Goal: Information Seeking & Learning: Learn about a topic

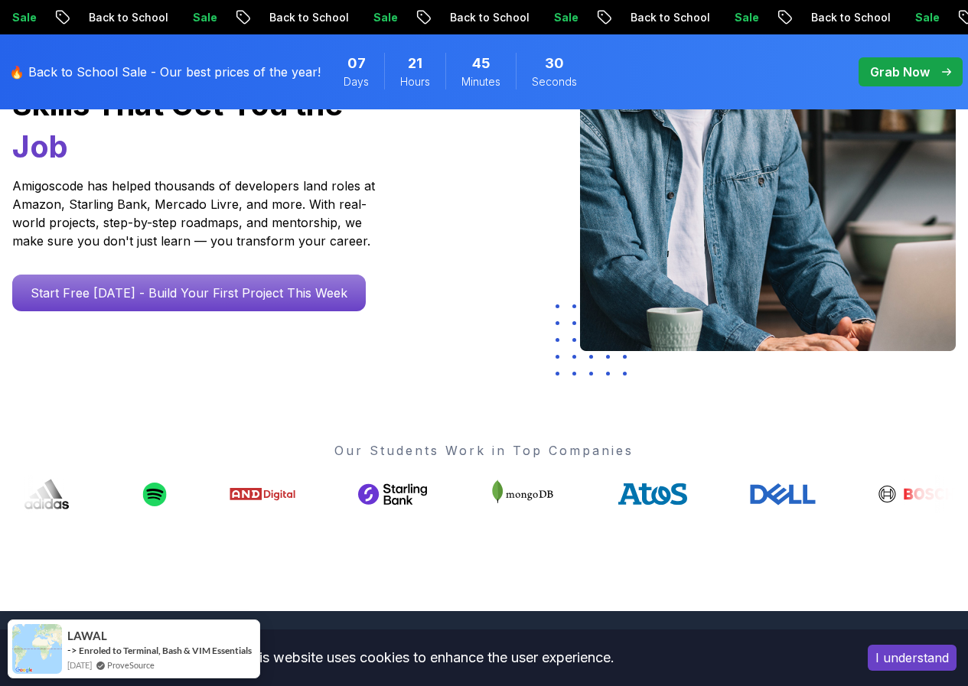
scroll to position [306, 0]
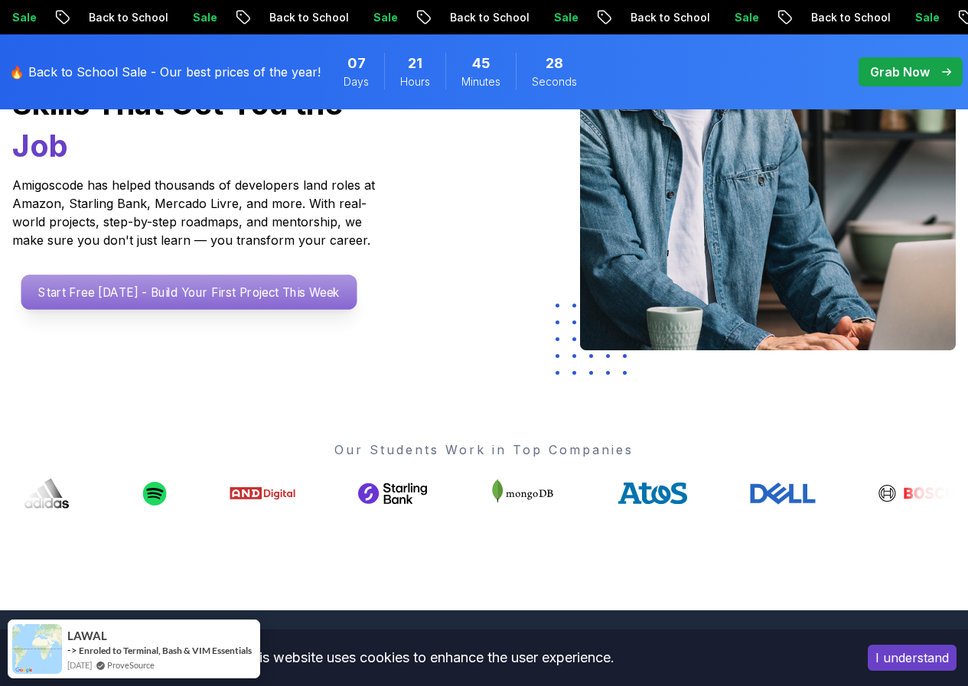
click at [217, 302] on p "Start Free [DATE] - Build Your First Project This Week" at bounding box center [189, 292] width 336 height 35
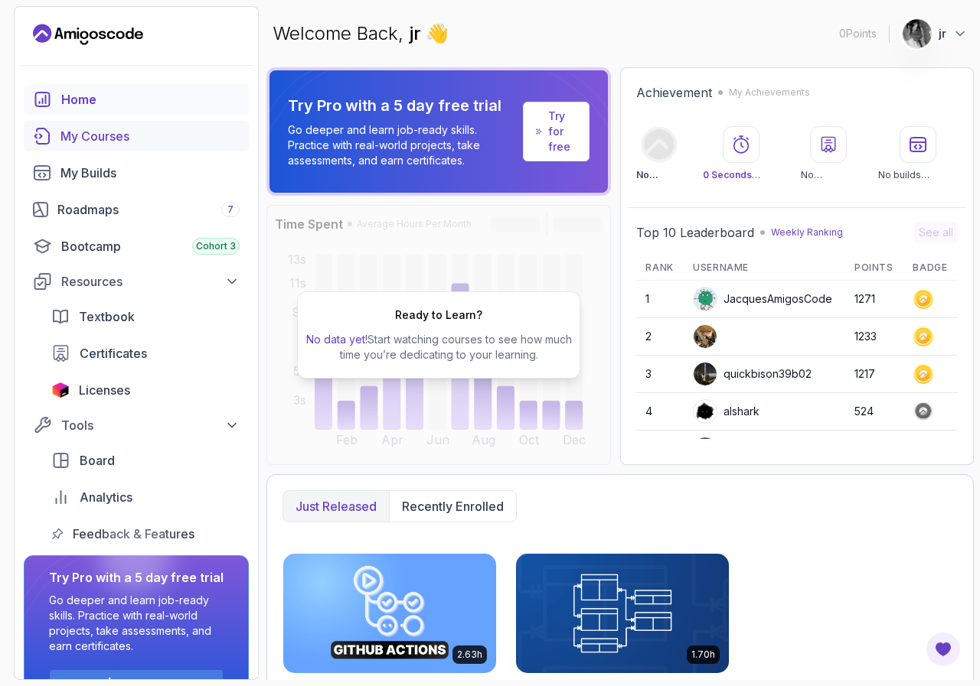
click at [107, 124] on link "My Courses" at bounding box center [136, 136] width 225 height 31
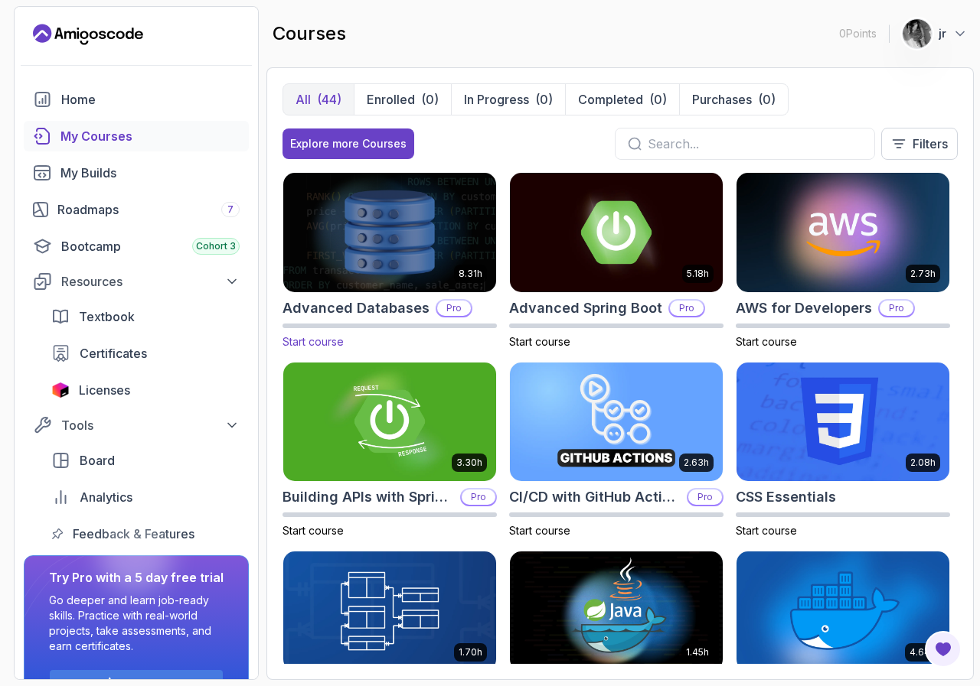
click at [337, 302] on h2 "Advanced Databases" at bounding box center [355, 308] width 147 height 21
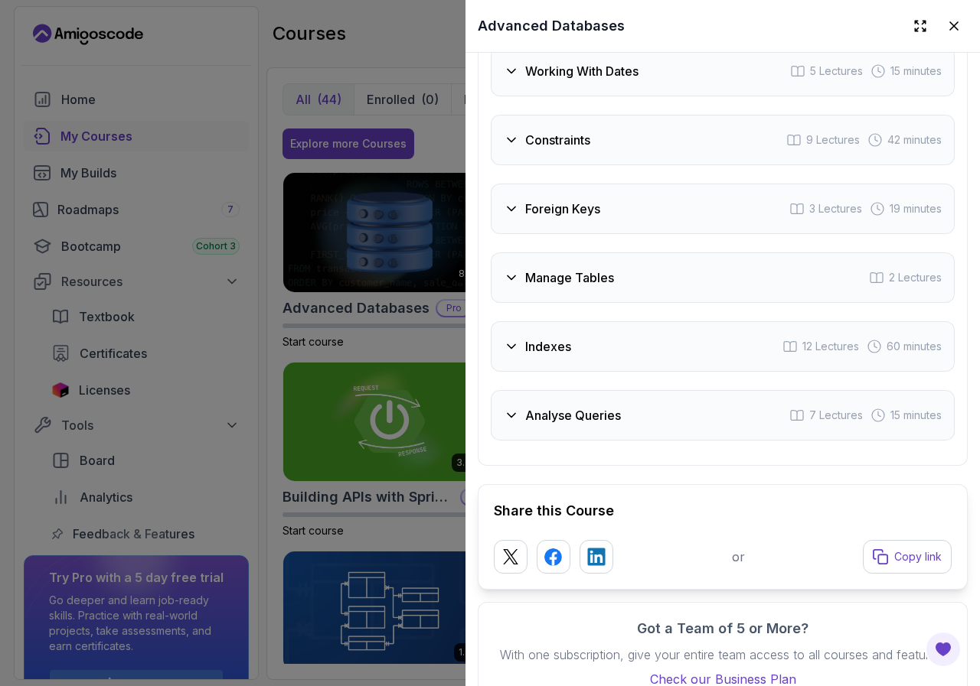
scroll to position [3061, 0]
click at [256, 58] on div at bounding box center [490, 343] width 980 height 686
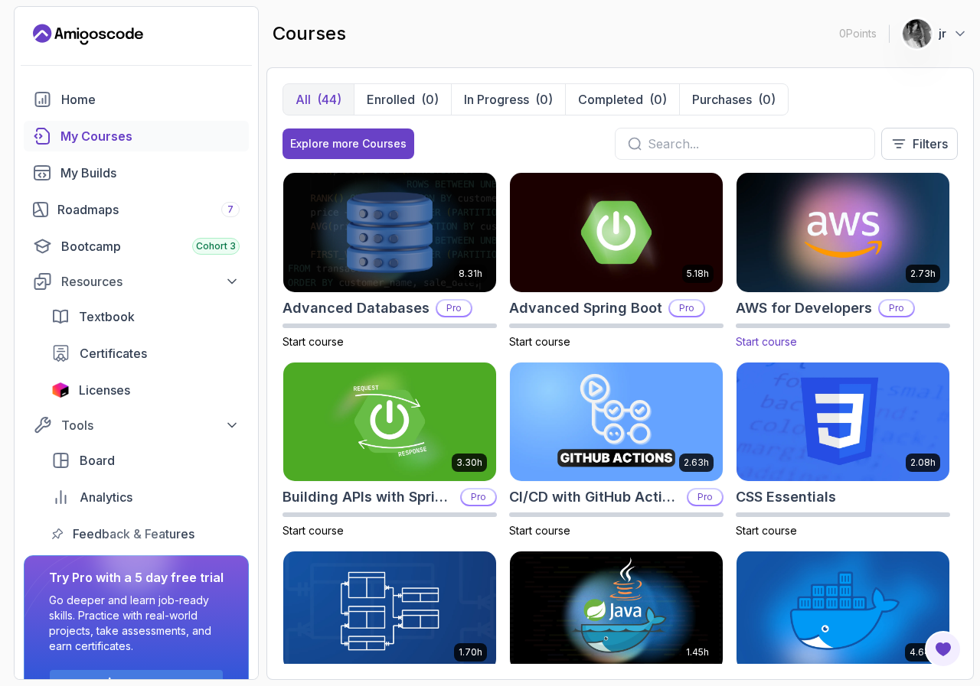
click at [819, 299] on h2 "AWS for Developers" at bounding box center [803, 308] width 136 height 21
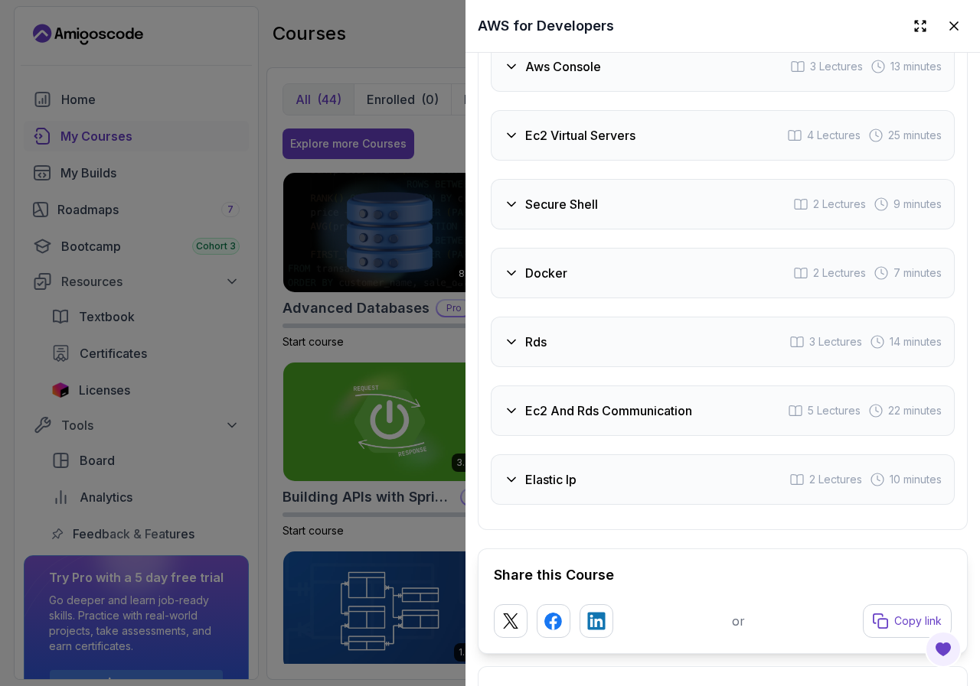
scroll to position [2755, 0]
click at [303, 30] on div at bounding box center [490, 343] width 980 height 686
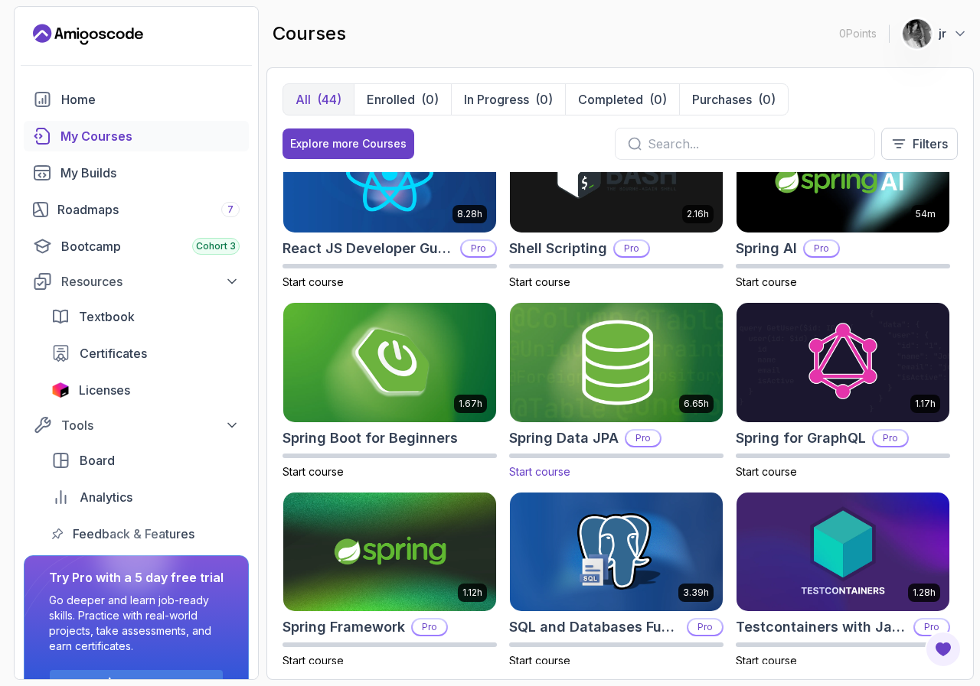
scroll to position [2356, 0]
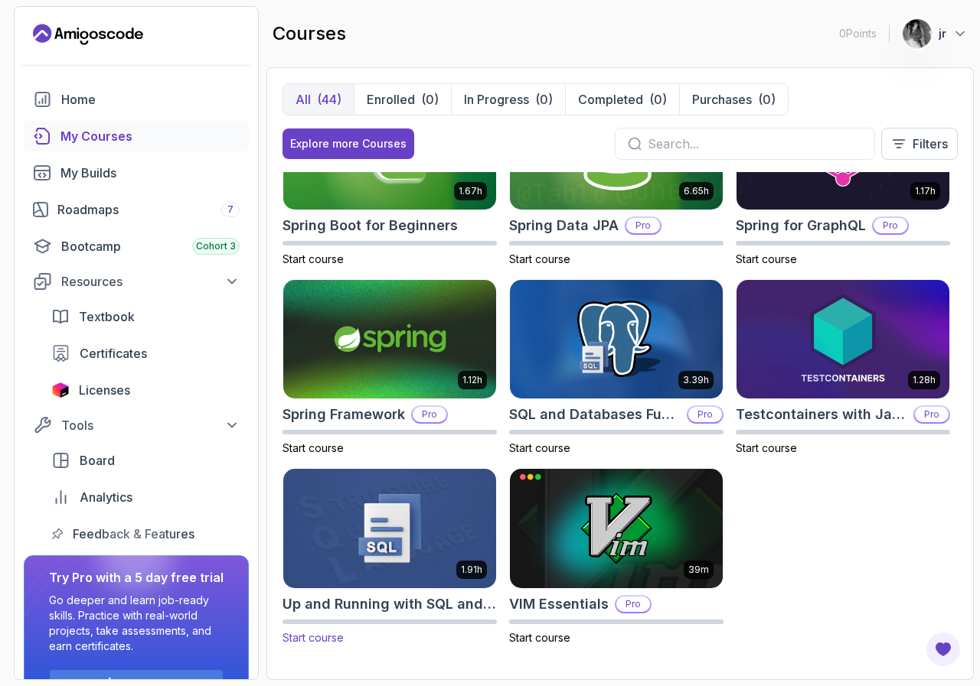
click at [384, 602] on h2 "Up and Running with SQL and Databases" at bounding box center [389, 604] width 214 height 21
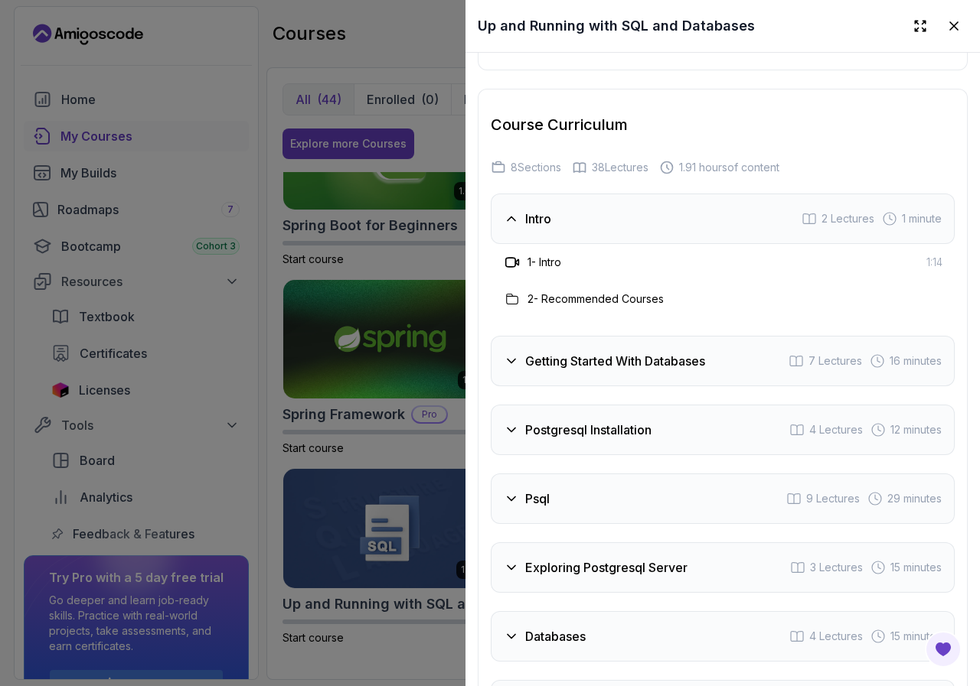
scroll to position [2143, 0]
click at [595, 427] on h3 "Postgresql Installation" at bounding box center [588, 431] width 126 height 18
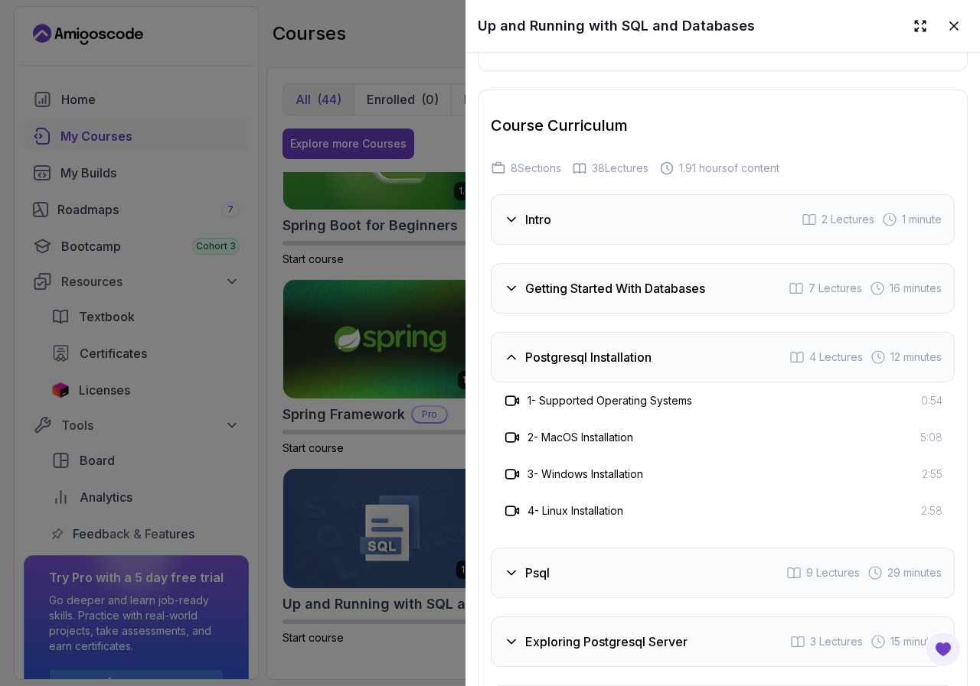
click at [551, 566] on div "Psql 9 Lectures 29 minutes" at bounding box center [723, 573] width 464 height 51
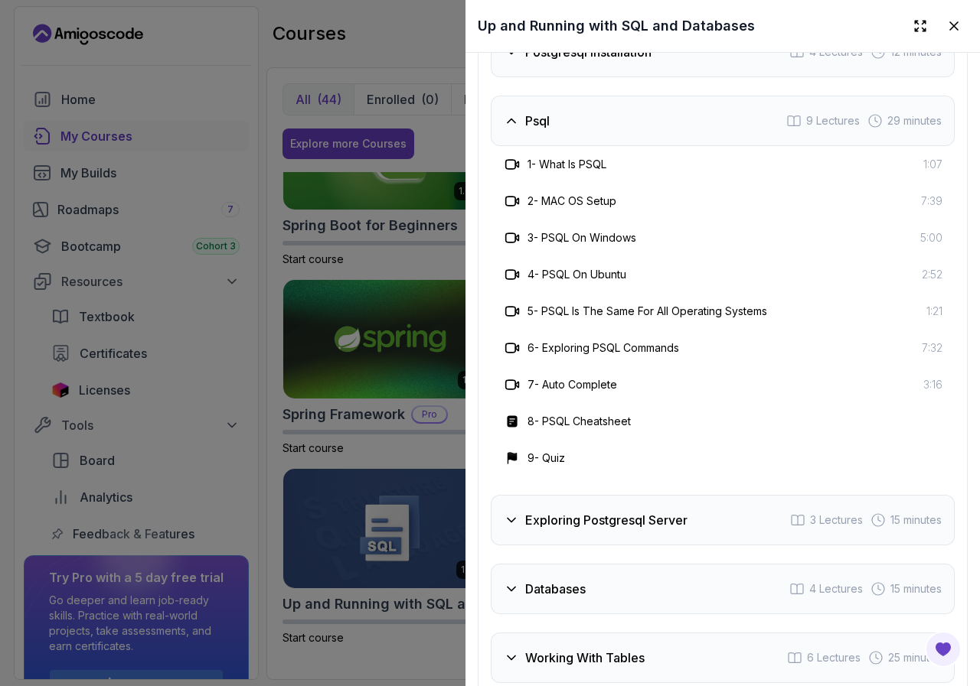
scroll to position [2449, 0]
click at [620, 530] on div "Exploring Postgresql Server 3 Lectures 15 minutes" at bounding box center [723, 519] width 464 height 51
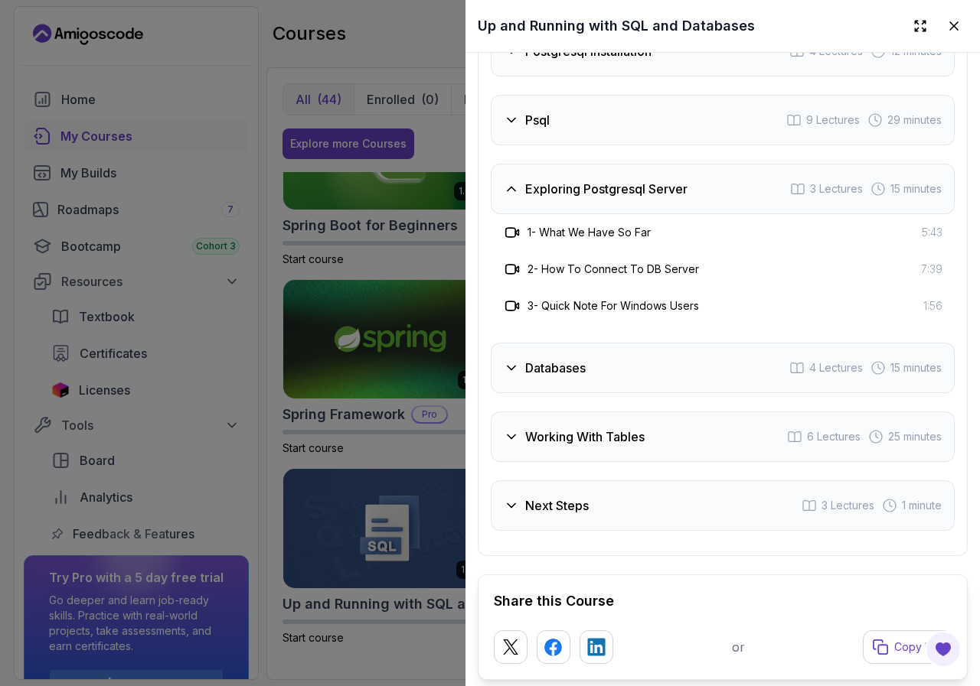
click at [633, 377] on div "Databases 4 Lectures 15 minutes" at bounding box center [723, 368] width 464 height 51
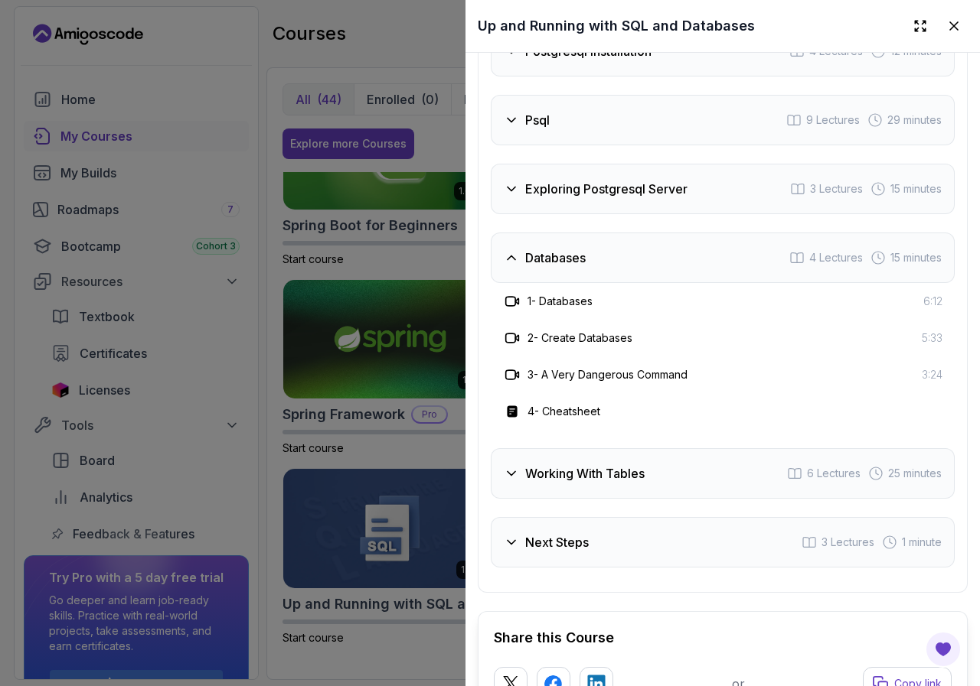
click at [601, 484] on div "Working With Tables 6 Lectures 25 minutes" at bounding box center [723, 473] width 464 height 51
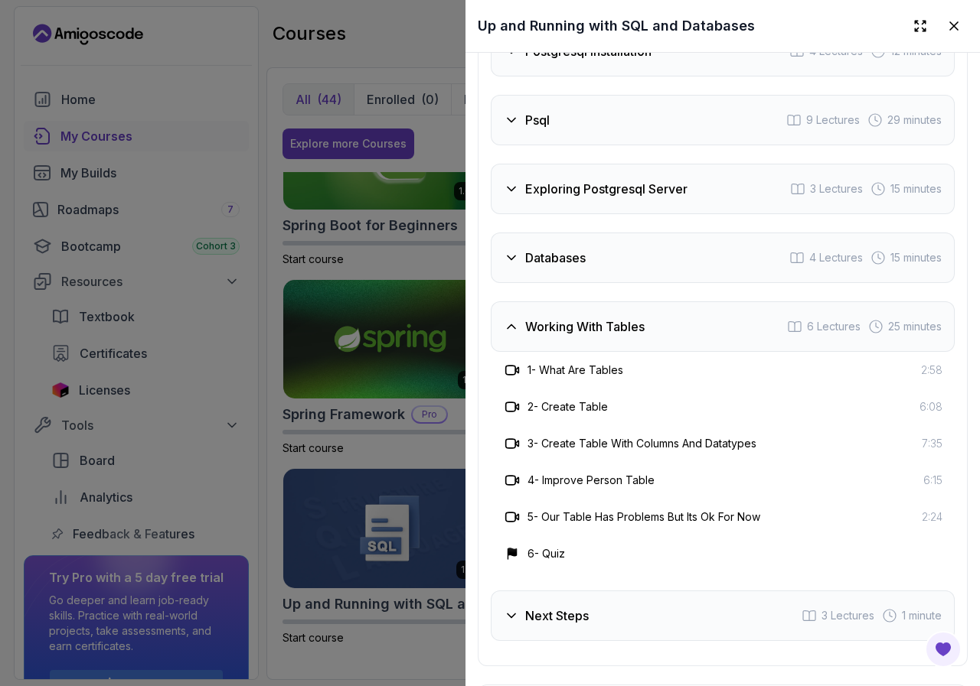
scroll to position [2692, 0]
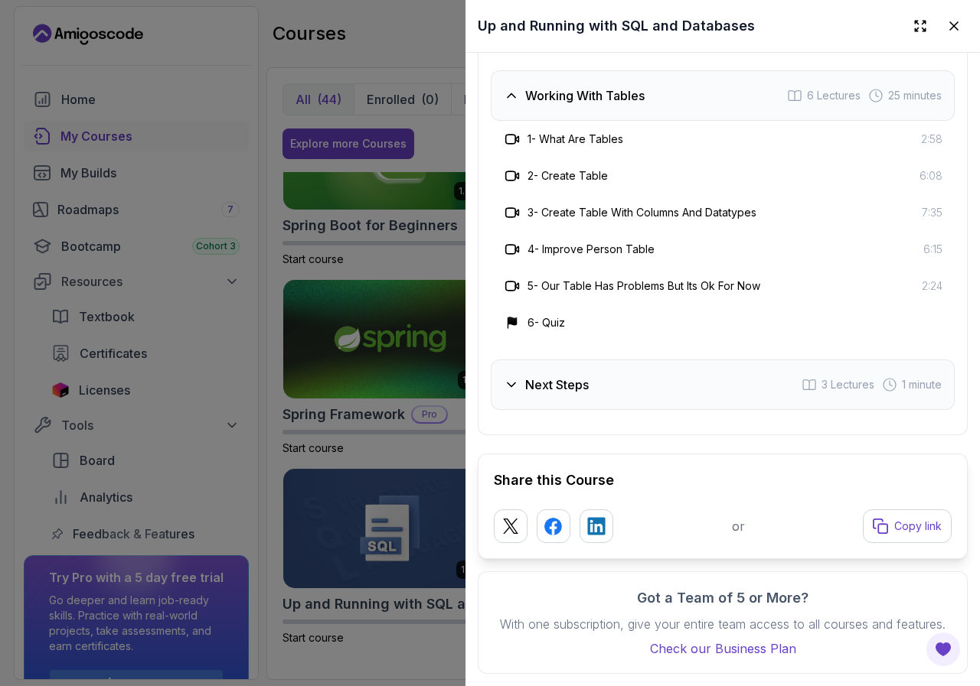
click at [373, 44] on div at bounding box center [490, 343] width 980 height 686
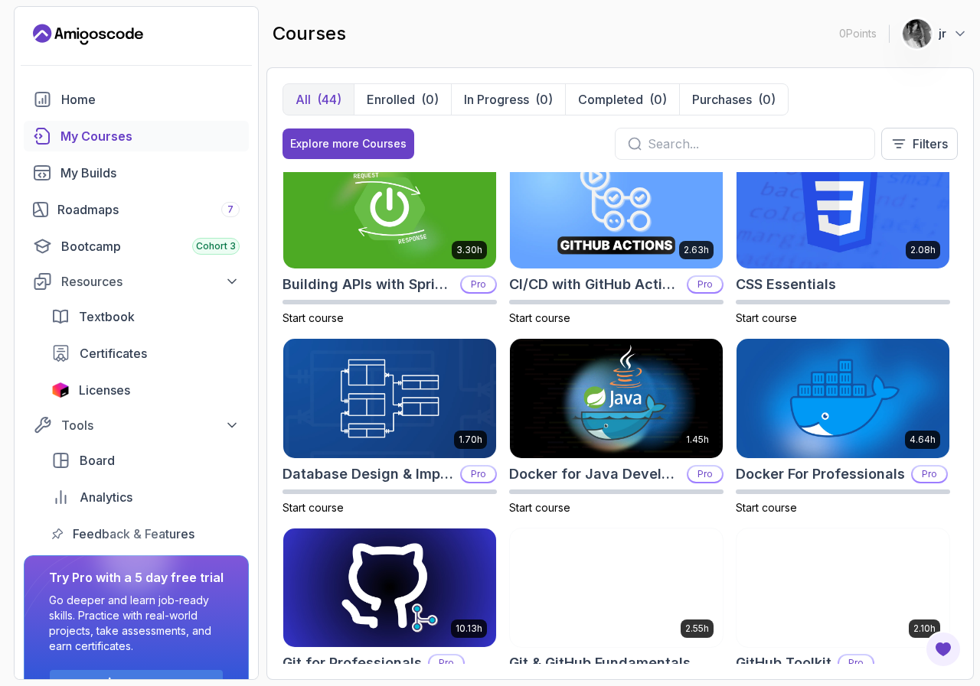
scroll to position [0, 0]
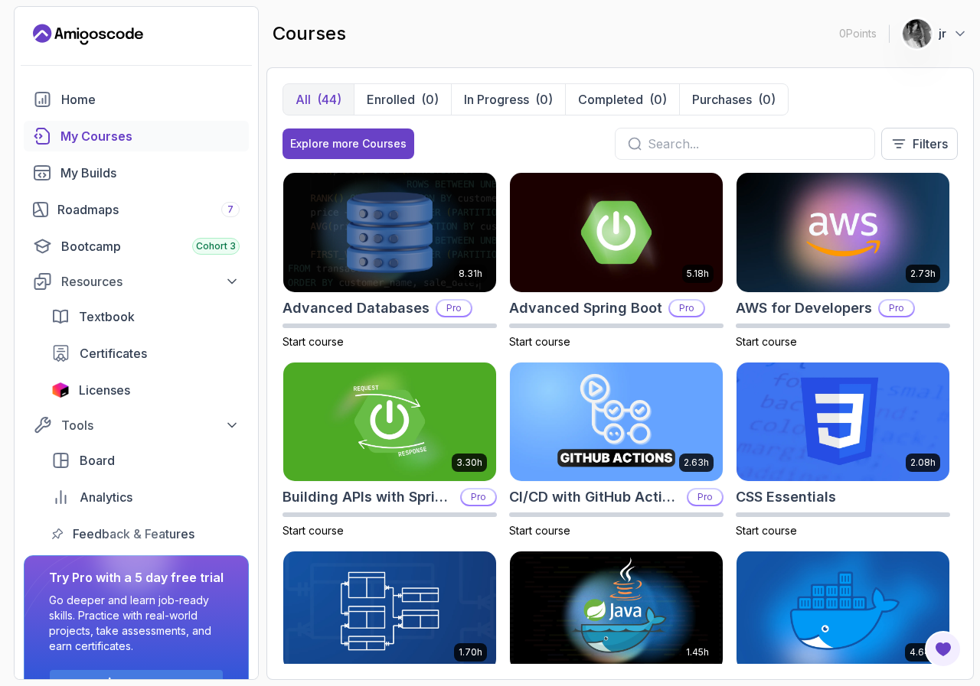
click at [449, 138] on div "Explore more Courses Filters" at bounding box center [619, 144] width 675 height 32
click at [89, 248] on div "Bootcamp Cohort 3" at bounding box center [150, 246] width 178 height 18
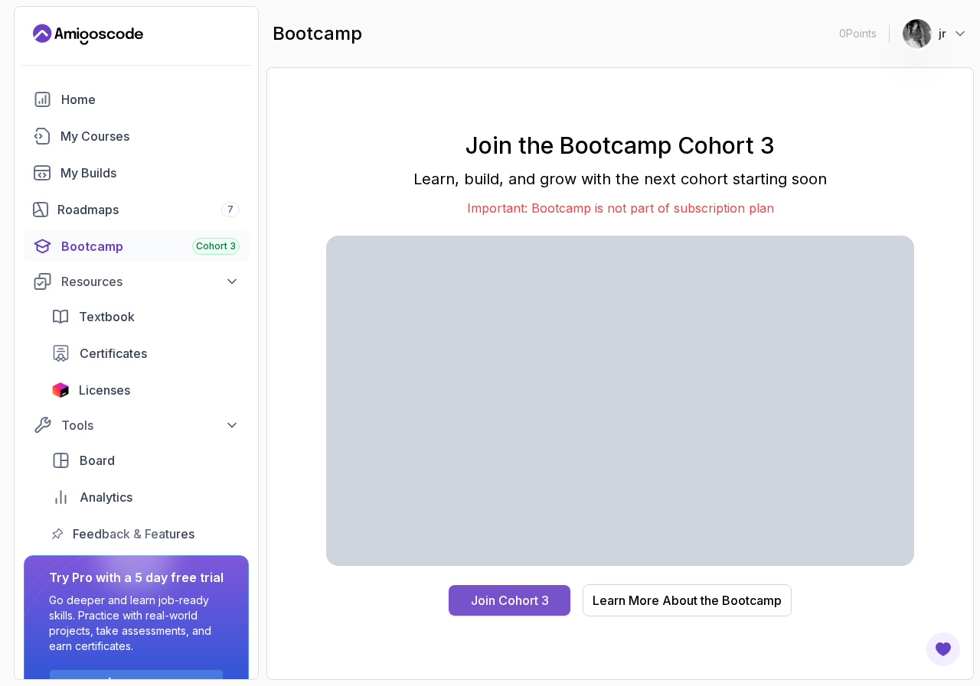
click at [518, 598] on div "Join Cohort 3" at bounding box center [510, 601] width 78 height 18
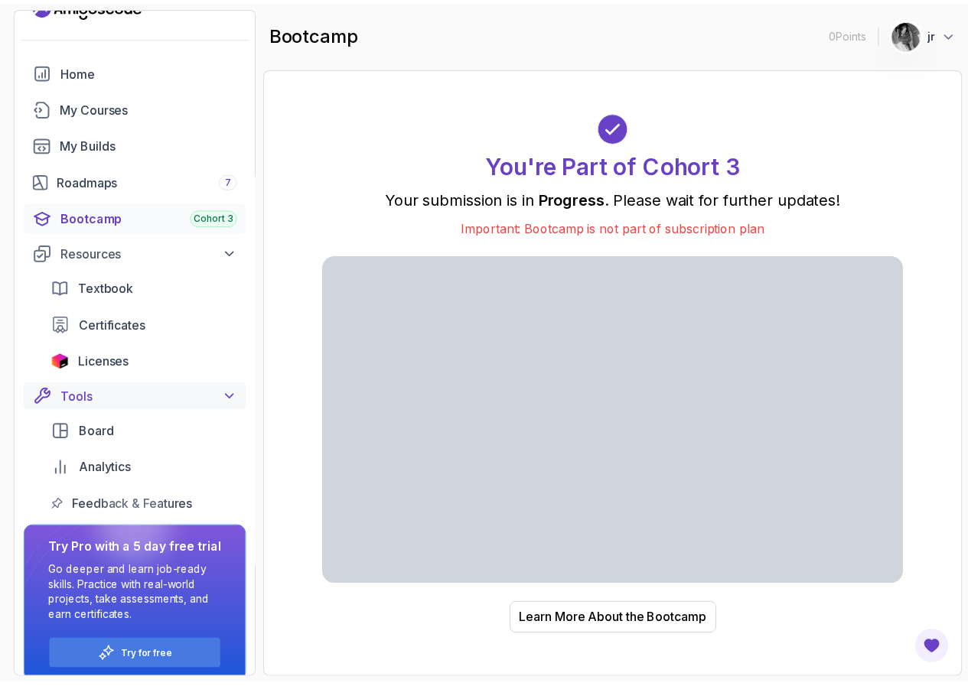
scroll to position [44, 0]
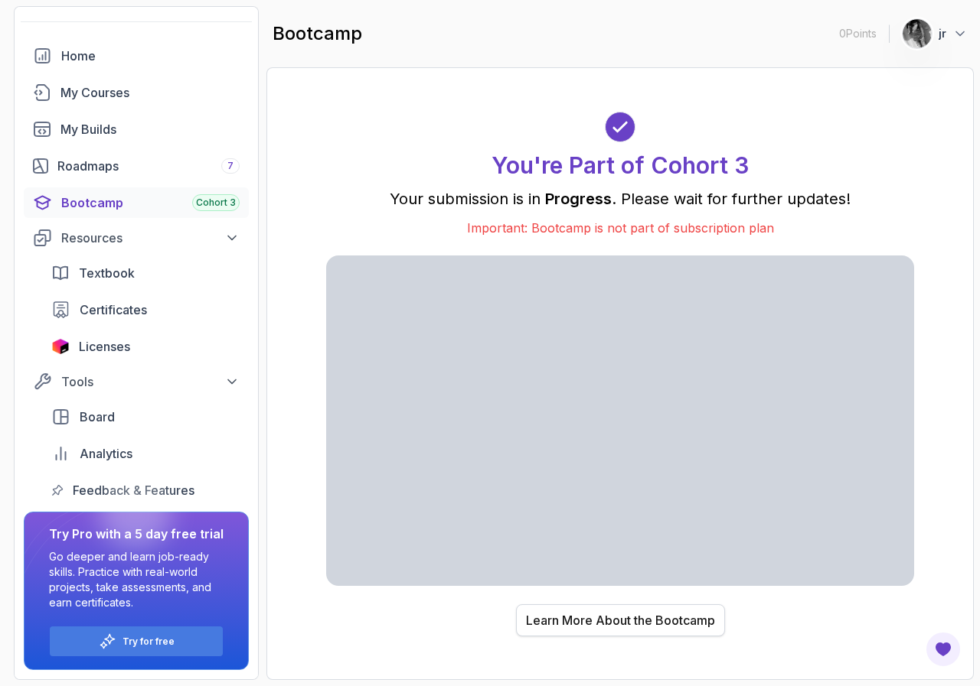
click at [592, 621] on div "Learn More About the Bootcamp" at bounding box center [620, 620] width 189 height 18
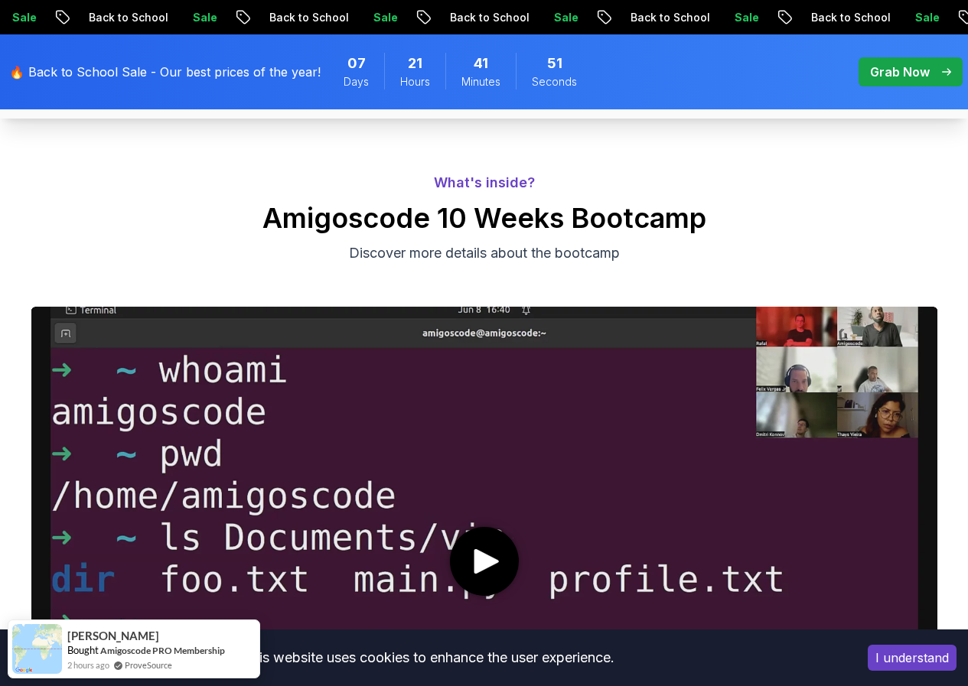
scroll to position [918, 0]
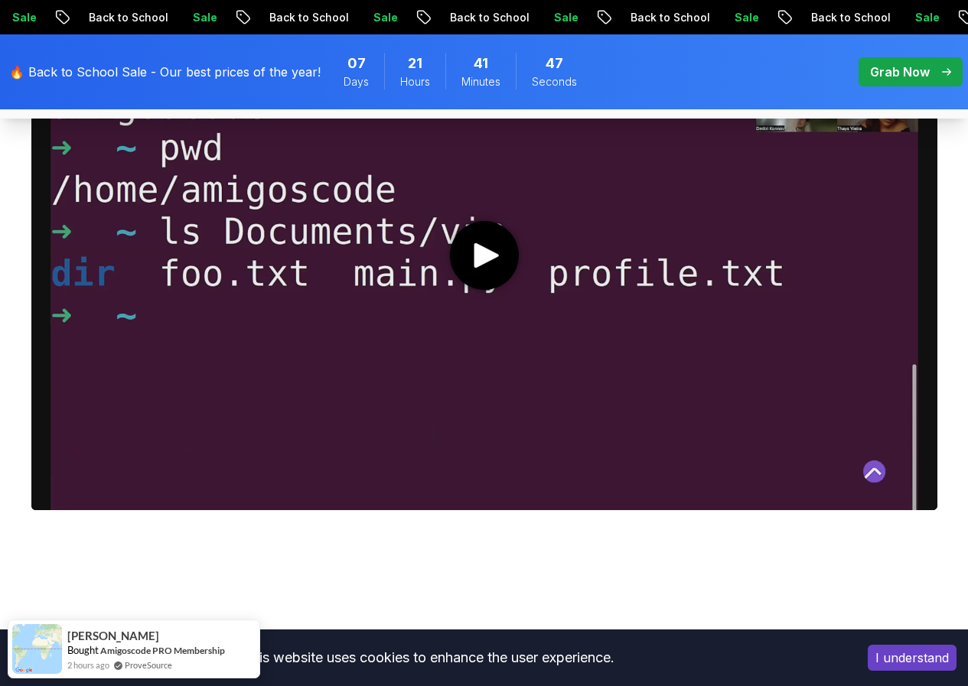
click at [463, 249] on media-play-button "play" at bounding box center [484, 255] width 69 height 69
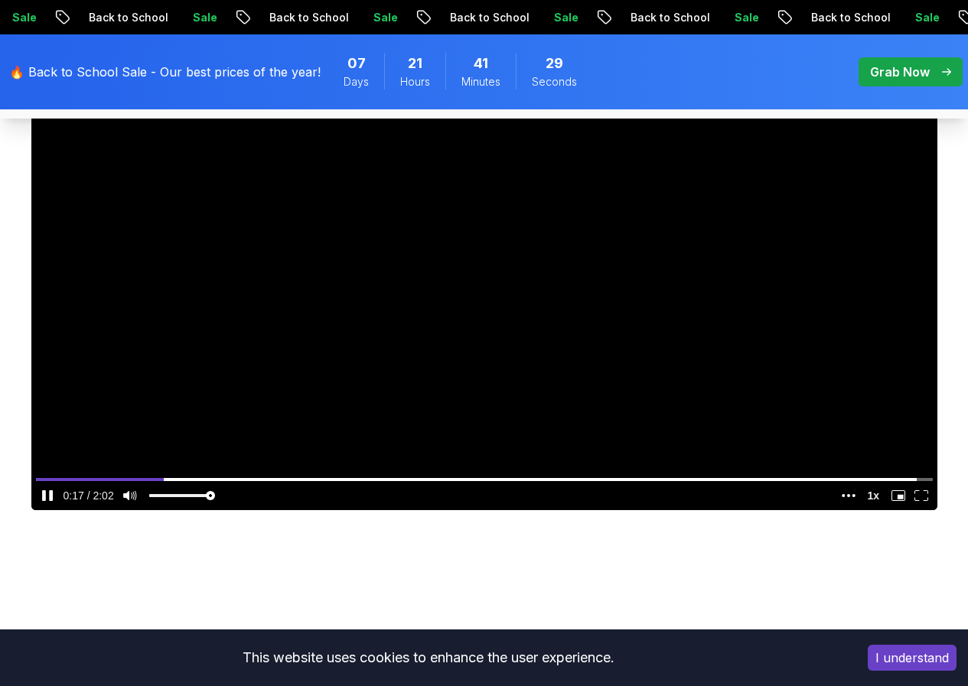
click at [490, 312] on video at bounding box center [484, 256] width 906 height 510
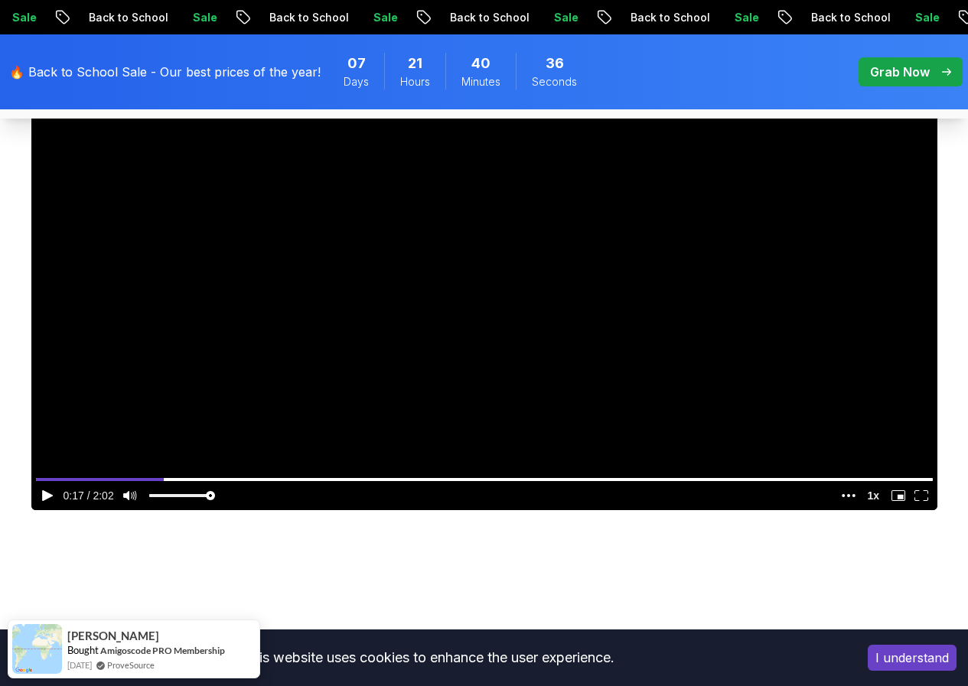
click at [928, 60] on span "pre-order" at bounding box center [911, 71] width 104 height 29
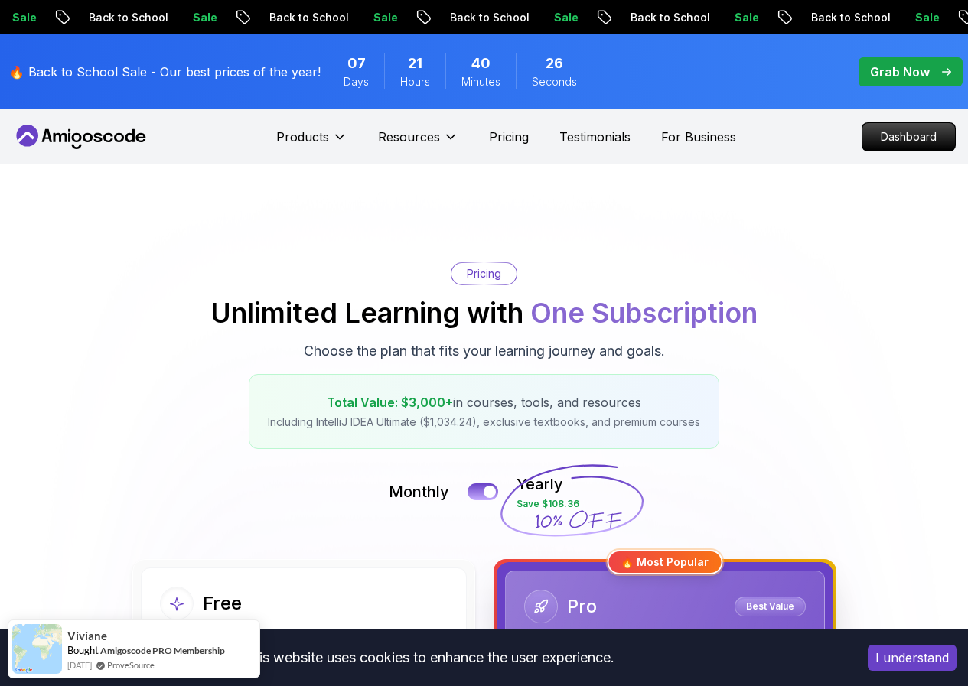
click at [83, 138] on icon at bounding box center [88, 137] width 10 height 9
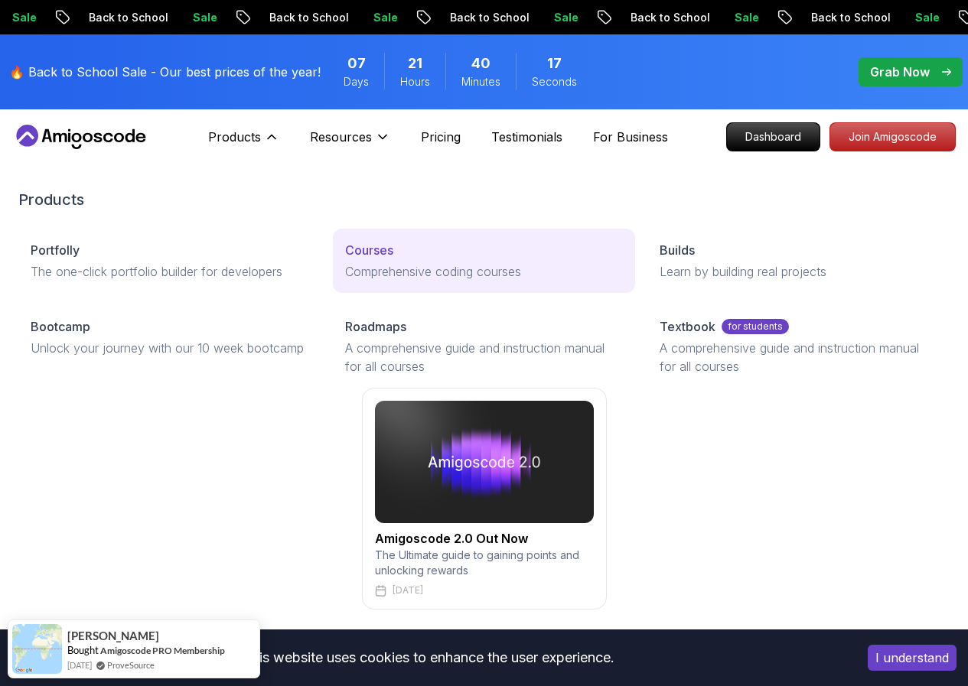
click at [333, 265] on link "Courses Comprehensive coding courses" at bounding box center [484, 261] width 302 height 64
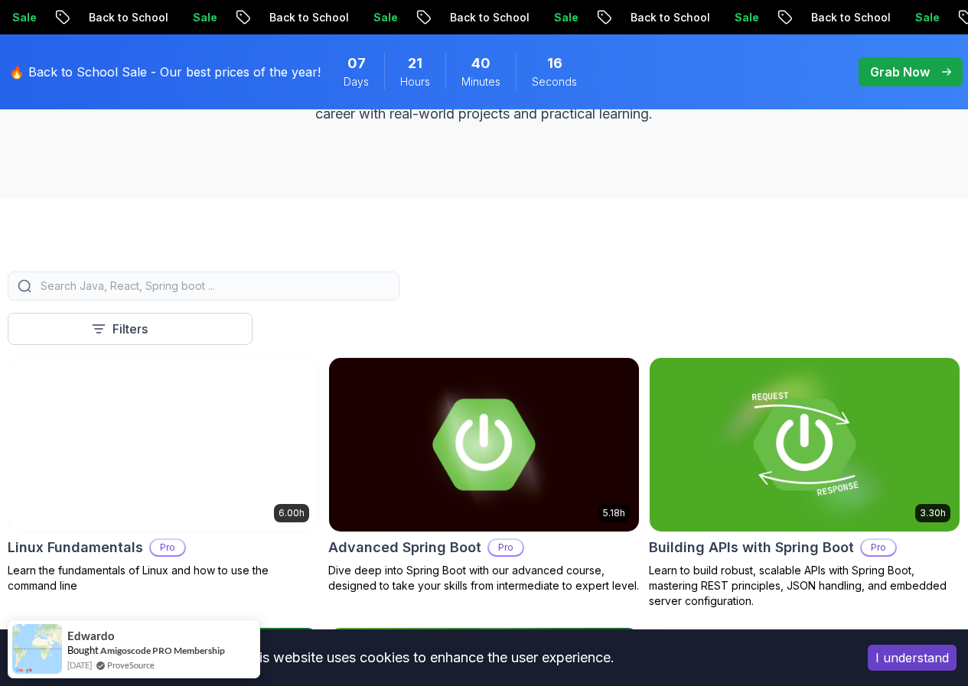
scroll to position [612, 0]
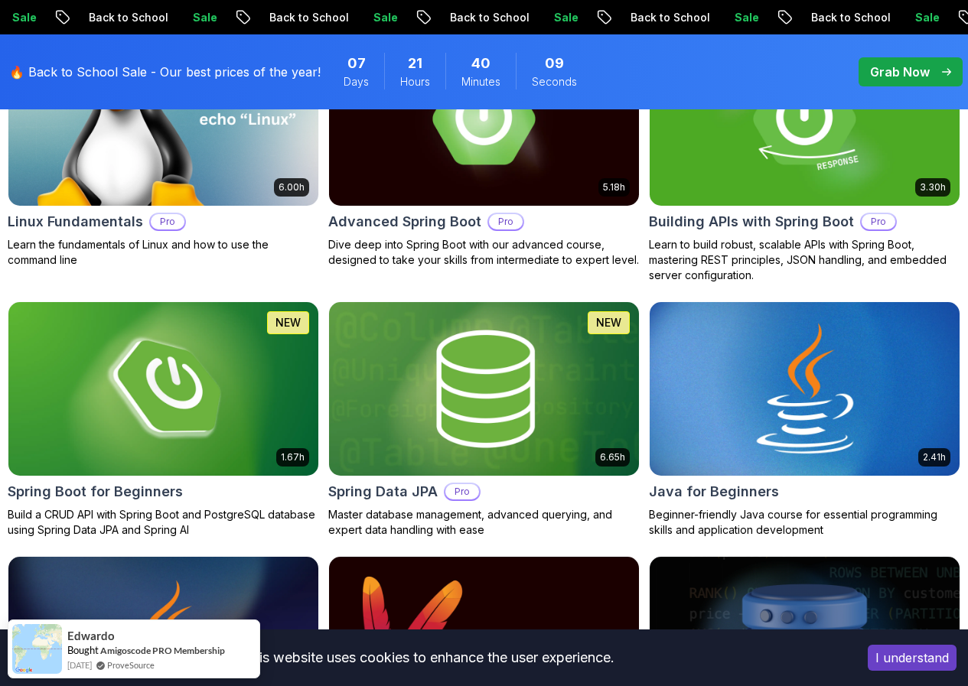
click at [779, 481] on h2 "Java for Beginners" at bounding box center [714, 491] width 130 height 21
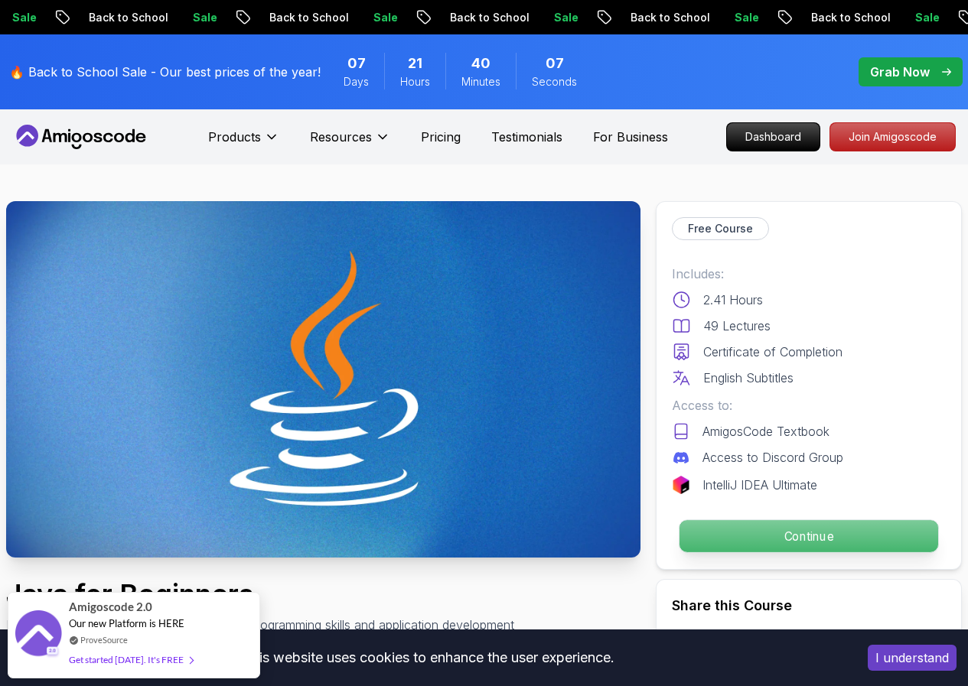
click at [745, 537] on p "Continue" at bounding box center [809, 536] width 259 height 32
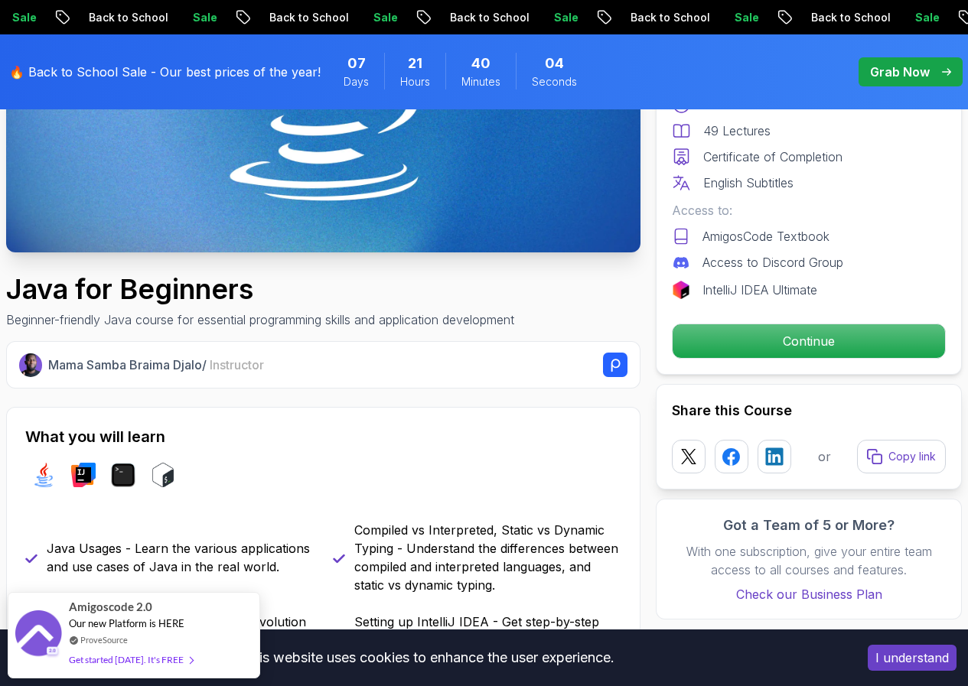
scroll to position [306, 0]
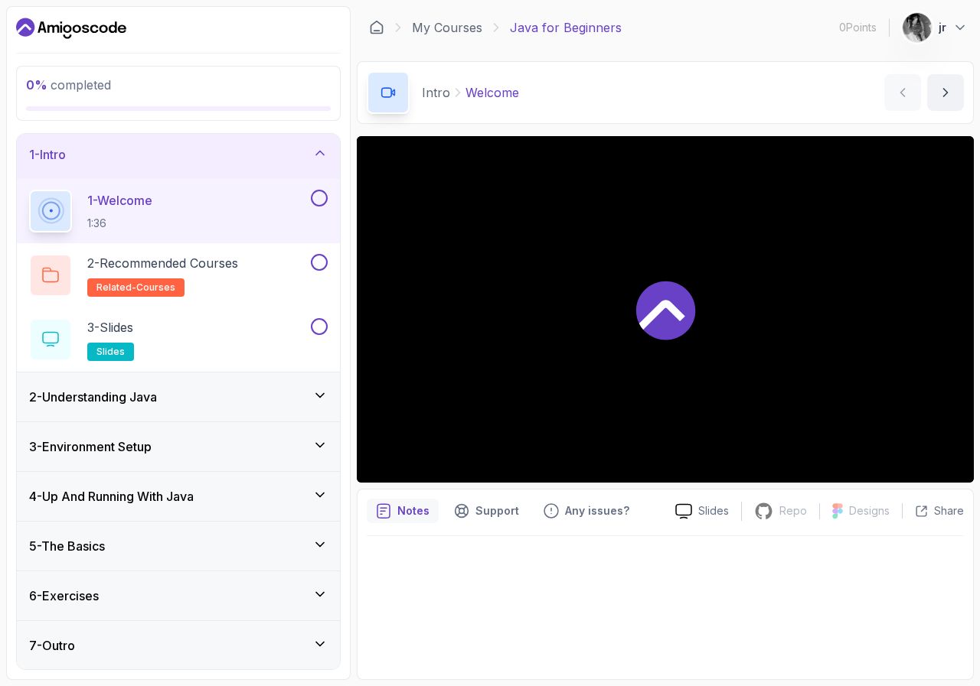
scroll to position [5, 0]
click at [317, 491] on icon at bounding box center [319, 494] width 15 height 15
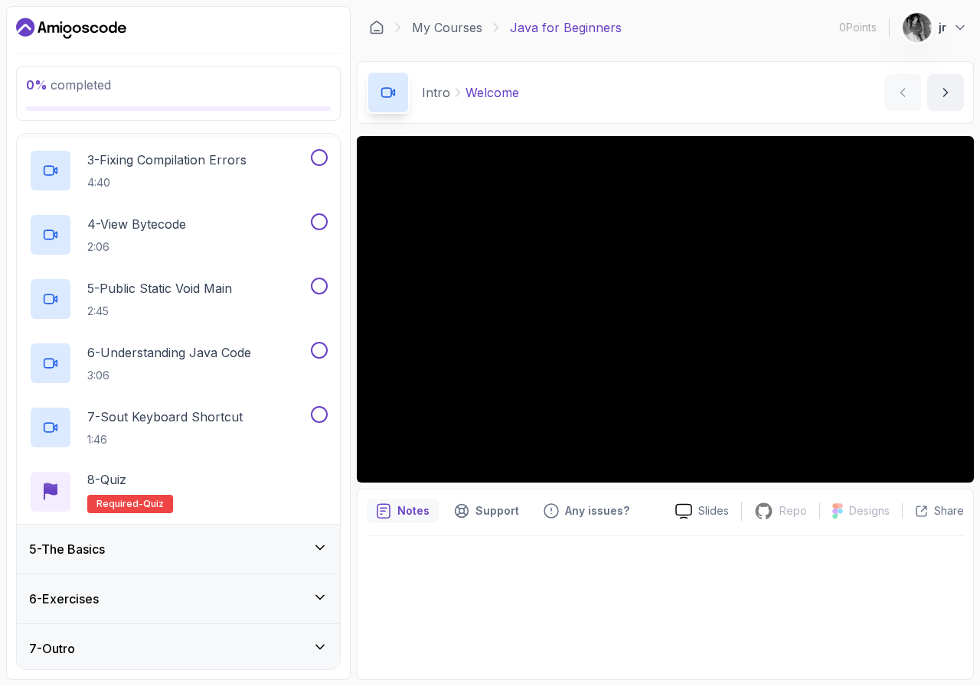
scroll to position [326, 0]
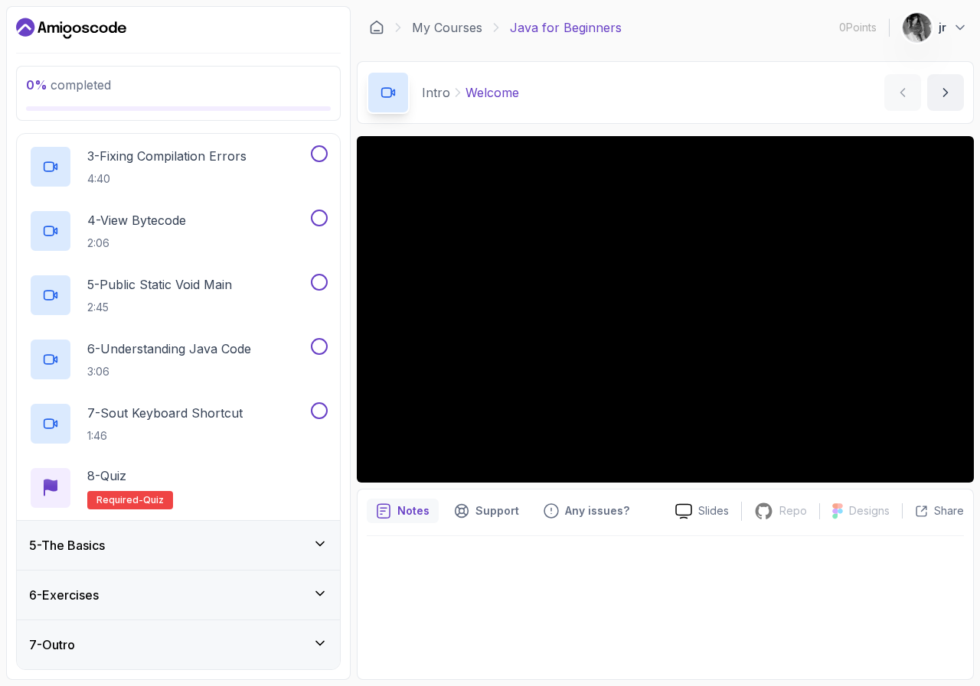
click at [321, 539] on icon at bounding box center [319, 543] width 15 height 15
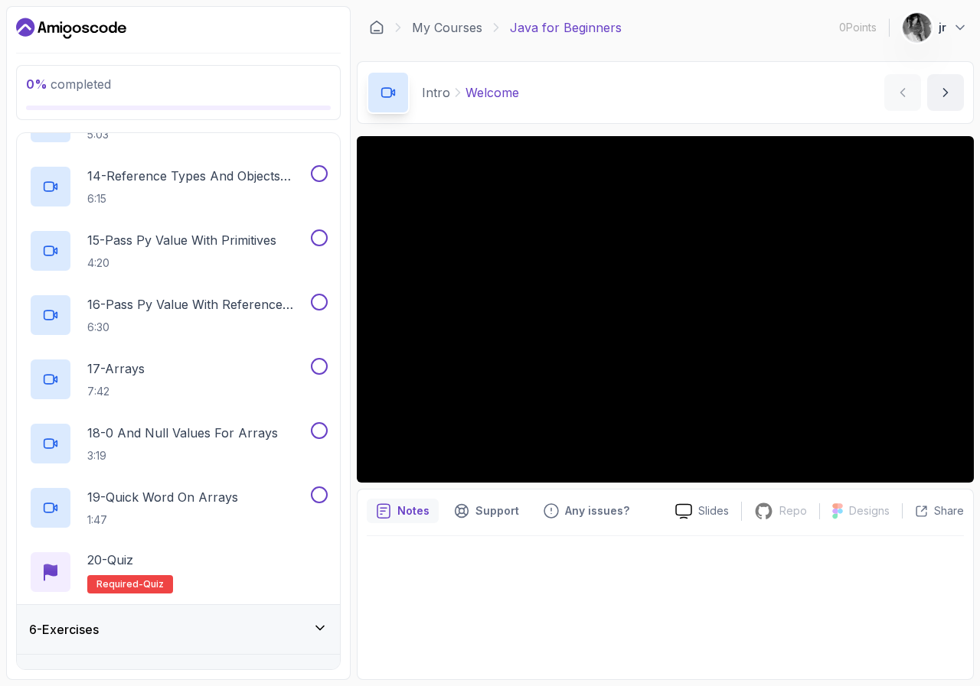
scroll to position [1097, 0]
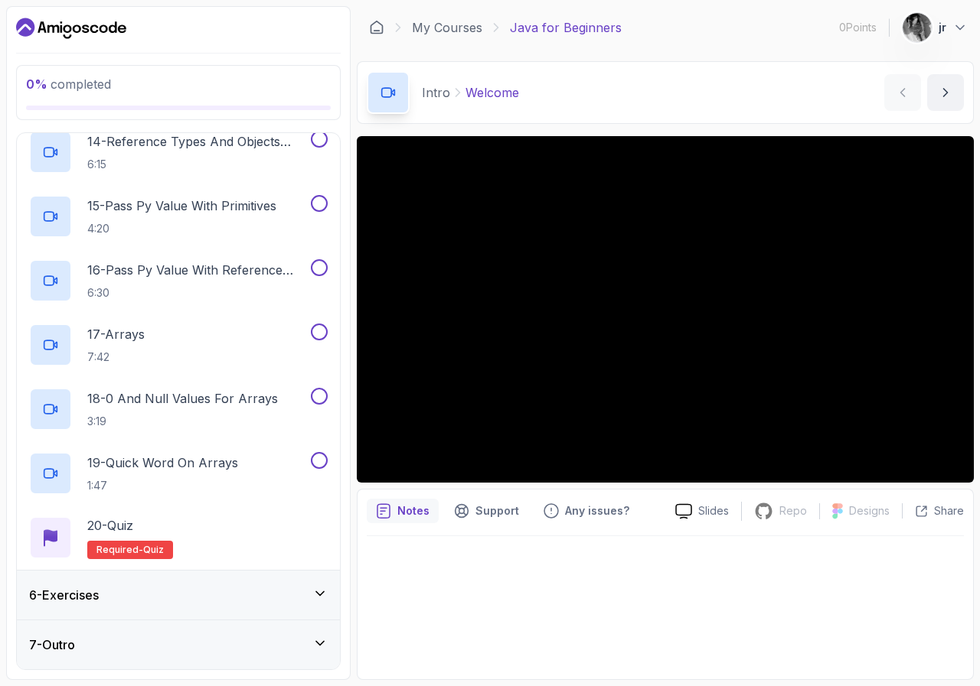
click at [321, 595] on icon at bounding box center [319, 593] width 15 height 15
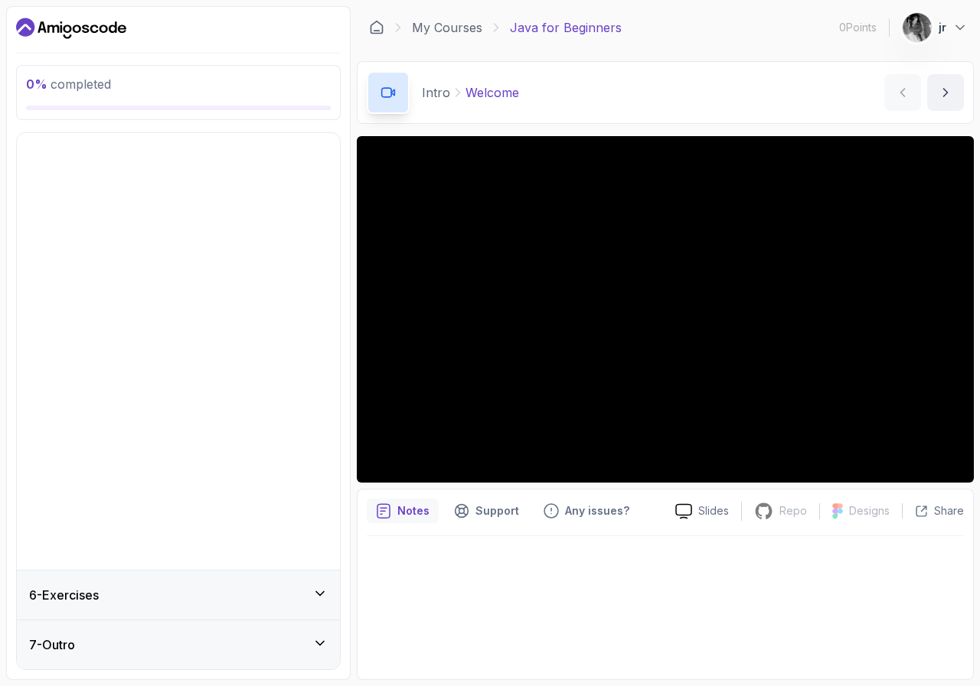
scroll to position [0, 0]
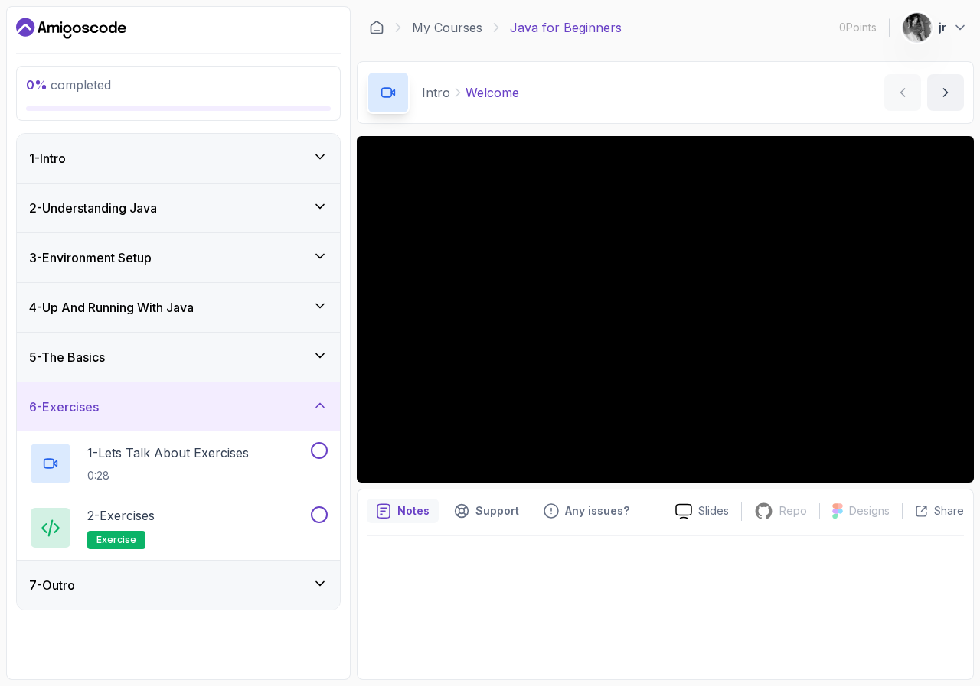
click at [325, 589] on icon at bounding box center [319, 583] width 15 height 15
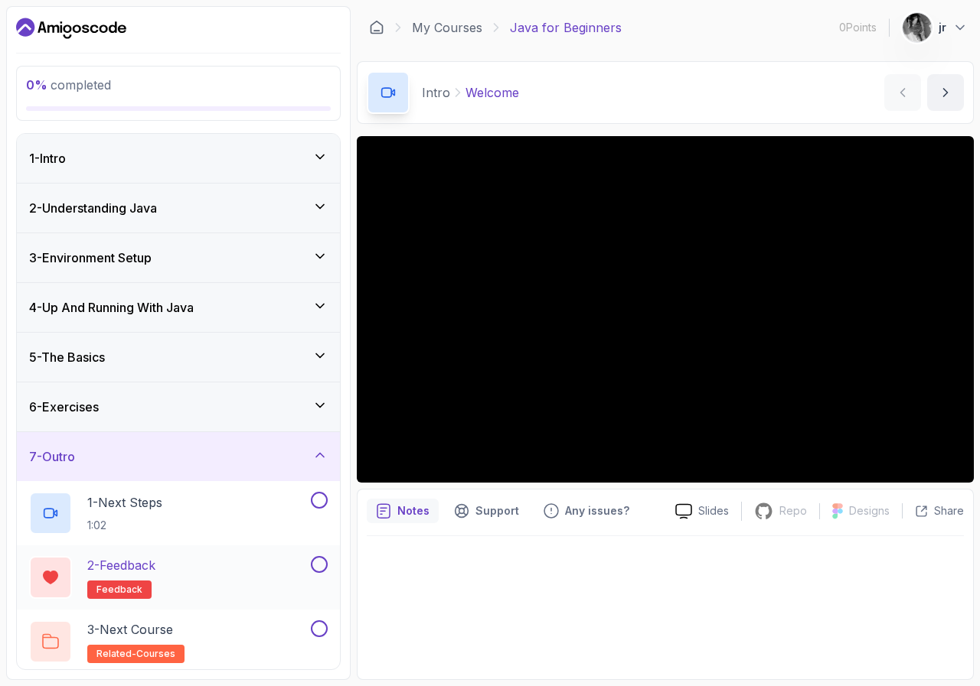
scroll to position [5, 0]
